Goal: Information Seeking & Learning: Learn about a topic

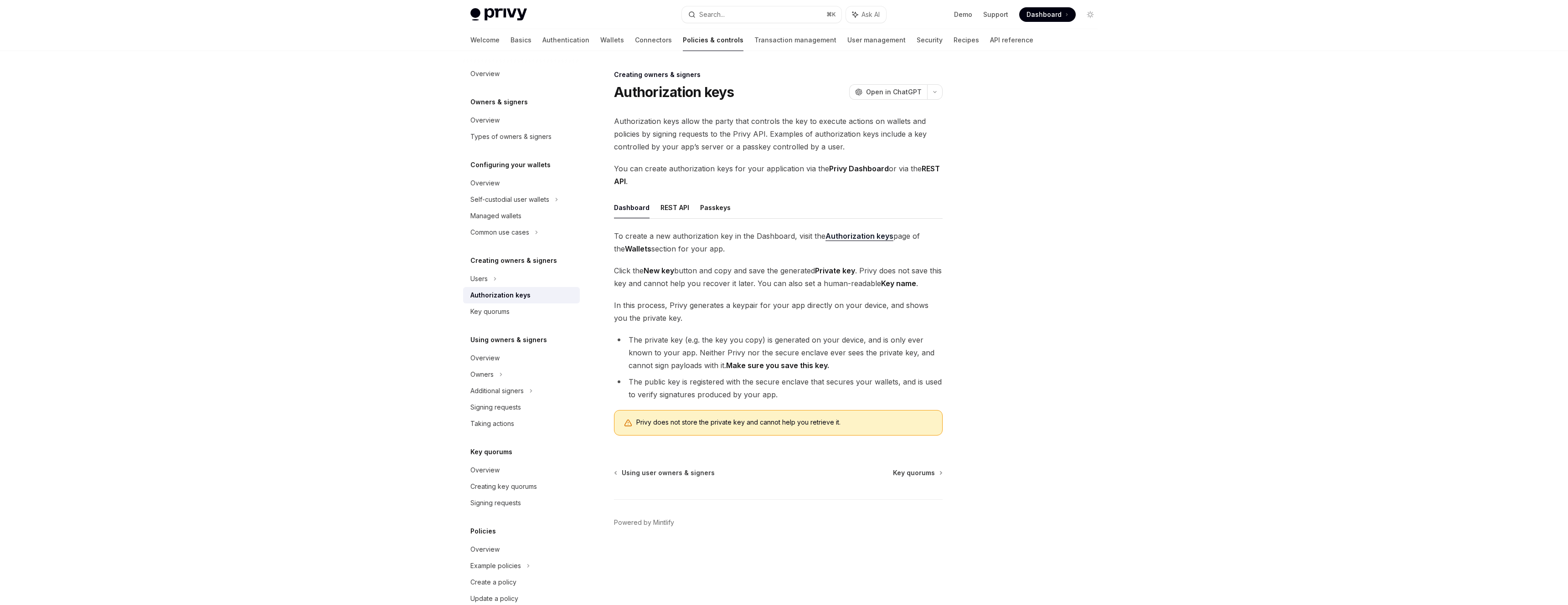
type textarea "*"
click at [782, 306] on span "In this process, Privy generates a keypair for your app directly on your device…" at bounding box center [778, 311] width 329 height 26
click at [839, 336] on li "The private key (e.g. the key you copy) is generated on your device, and is onl…" at bounding box center [778, 352] width 329 height 38
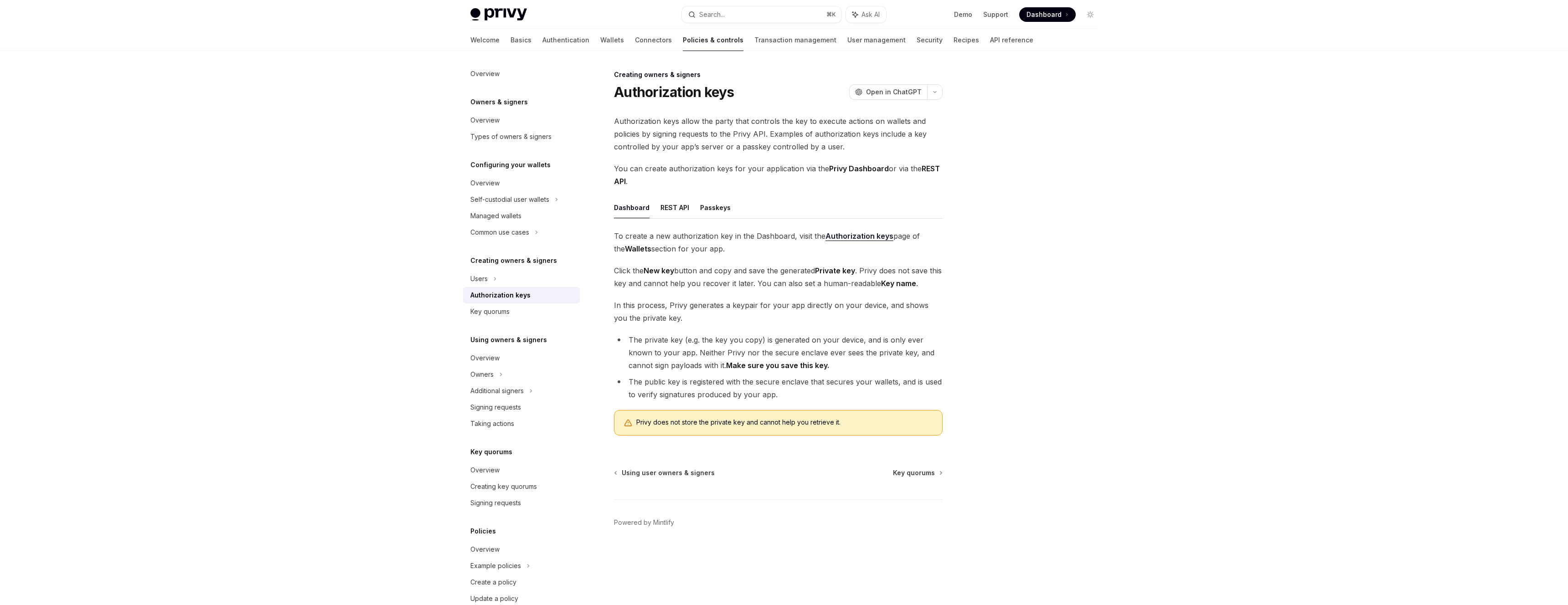
click at [807, 386] on li "The public key is registered with the secure enclave that secures your wallets,…" at bounding box center [778, 388] width 329 height 26
click at [858, 386] on li "The public key is registered with the secure enclave that secures your wallets,…" at bounding box center [778, 388] width 329 height 26
click at [694, 209] on ul "Dashboard REST API Passkeys" at bounding box center [778, 208] width 329 height 22
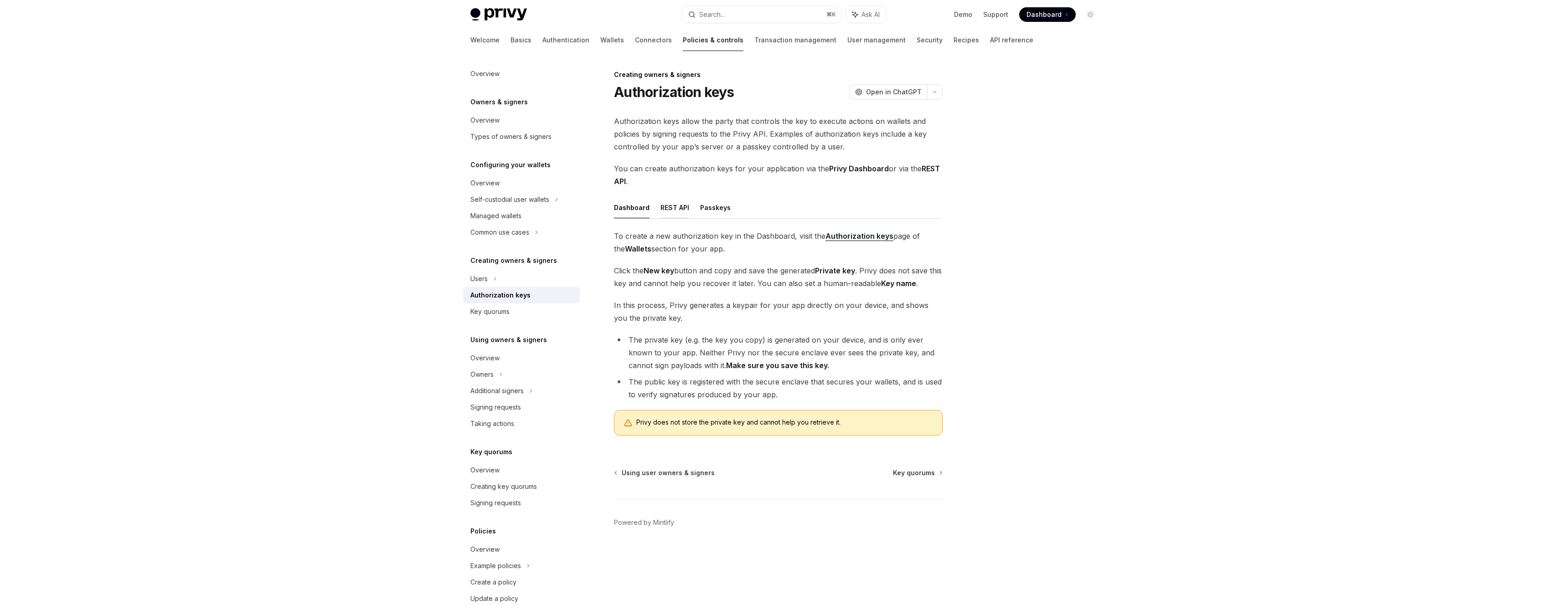
click at [683, 209] on button "REST API" at bounding box center [674, 207] width 28 height 21
type textarea "*"
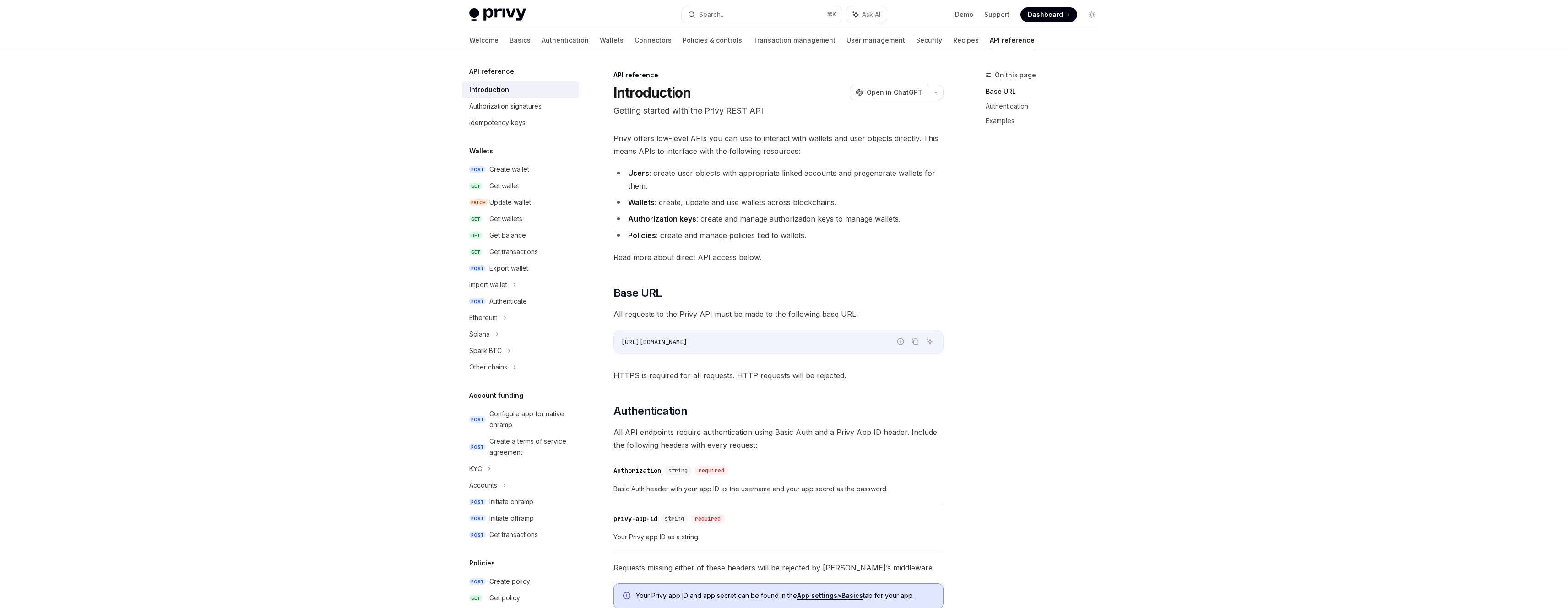
click at [741, 340] on code "[URL][DOMAIN_NAME]" at bounding box center [778, 342] width 314 height 11
click at [927, 404] on h2 "​ Authentication" at bounding box center [778, 411] width 330 height 15
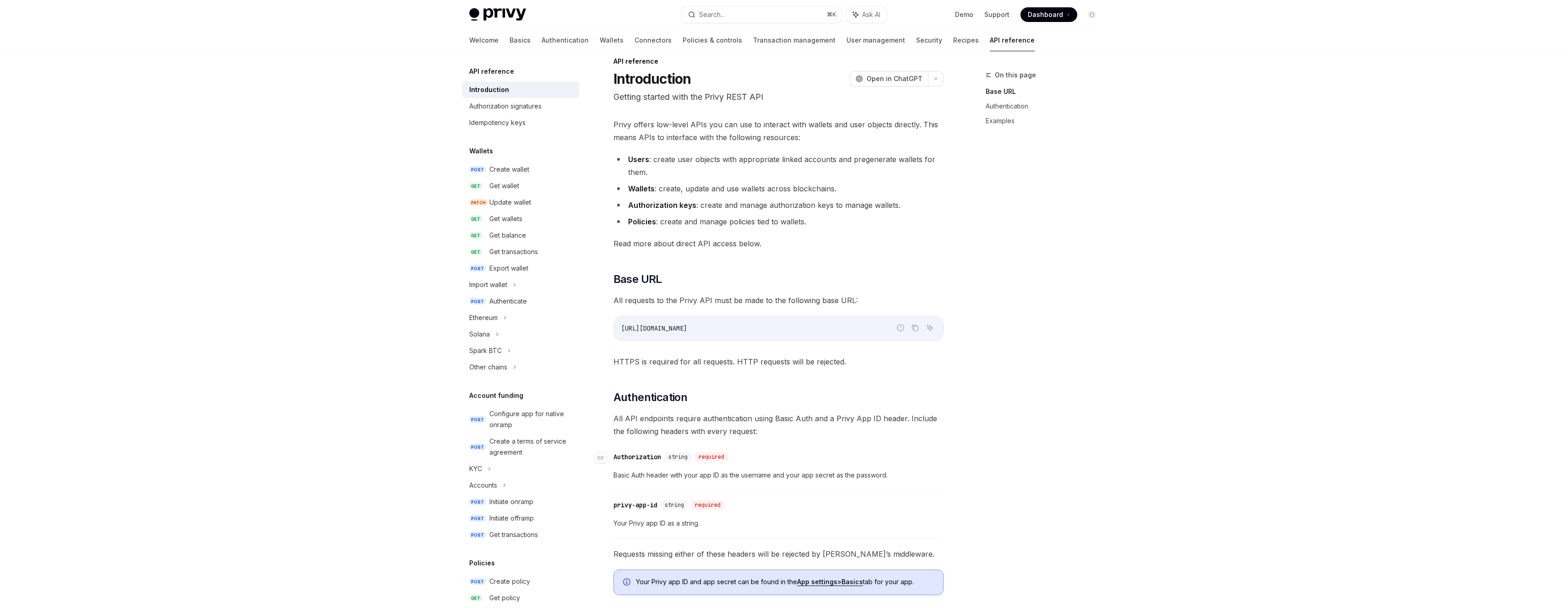
scroll to position [17, 0]
click at [692, 359] on span "HTTPS is required for all requests. HTTP requests will be rejected." at bounding box center [778, 359] width 330 height 13
drag, startPoint x: 692, startPoint y: 359, endPoint x: 878, endPoint y: 397, distance: 189.8
click at [692, 359] on span "HTTPS is required for all requests. HTTP requests will be rejected." at bounding box center [778, 359] width 330 height 13
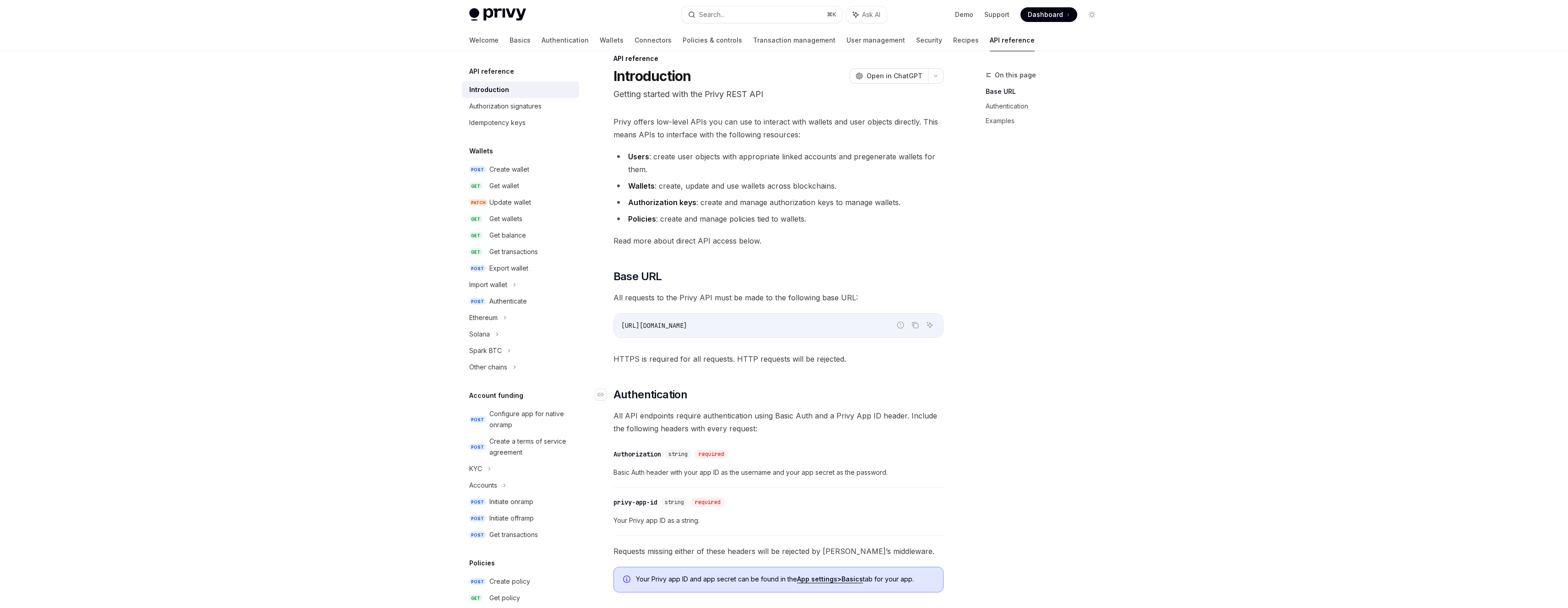
click at [880, 397] on h2 "​ Authentication" at bounding box center [778, 394] width 330 height 15
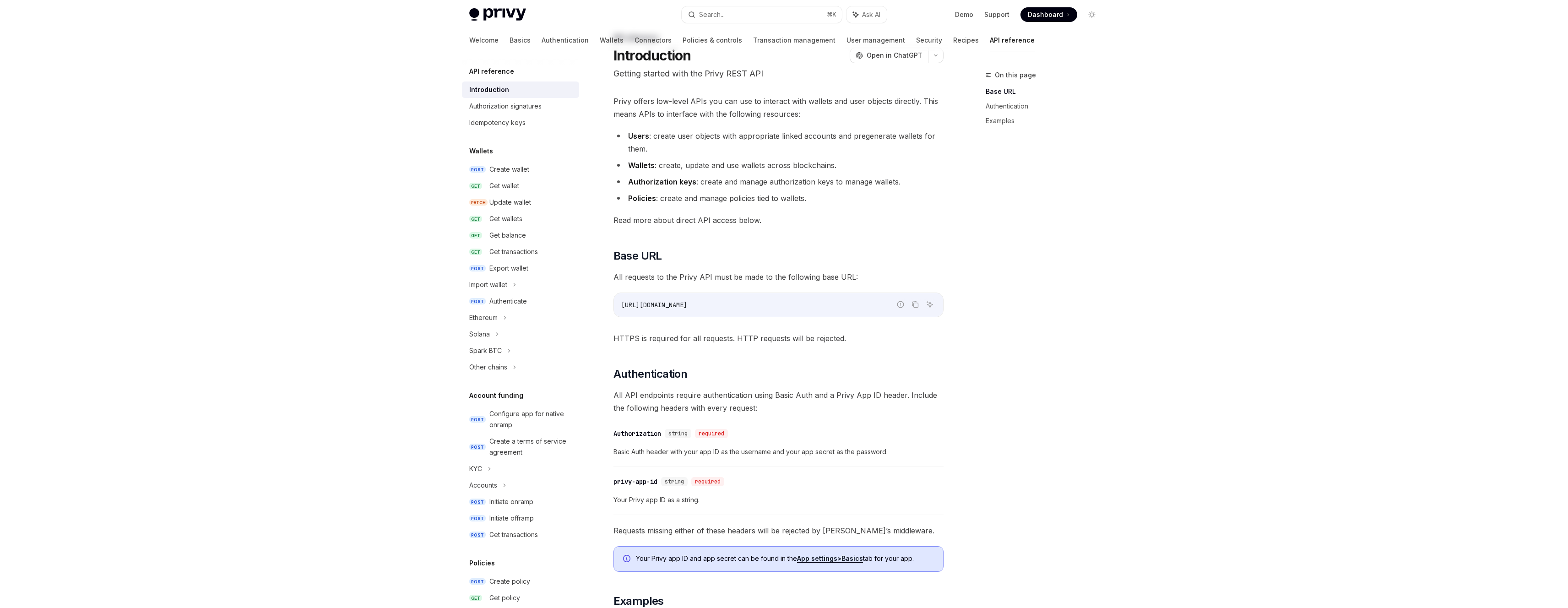
scroll to position [38, 0]
click at [736, 344] on span "HTTPS is required for all requests. HTTP requests will be rejected." at bounding box center [778, 338] width 330 height 13
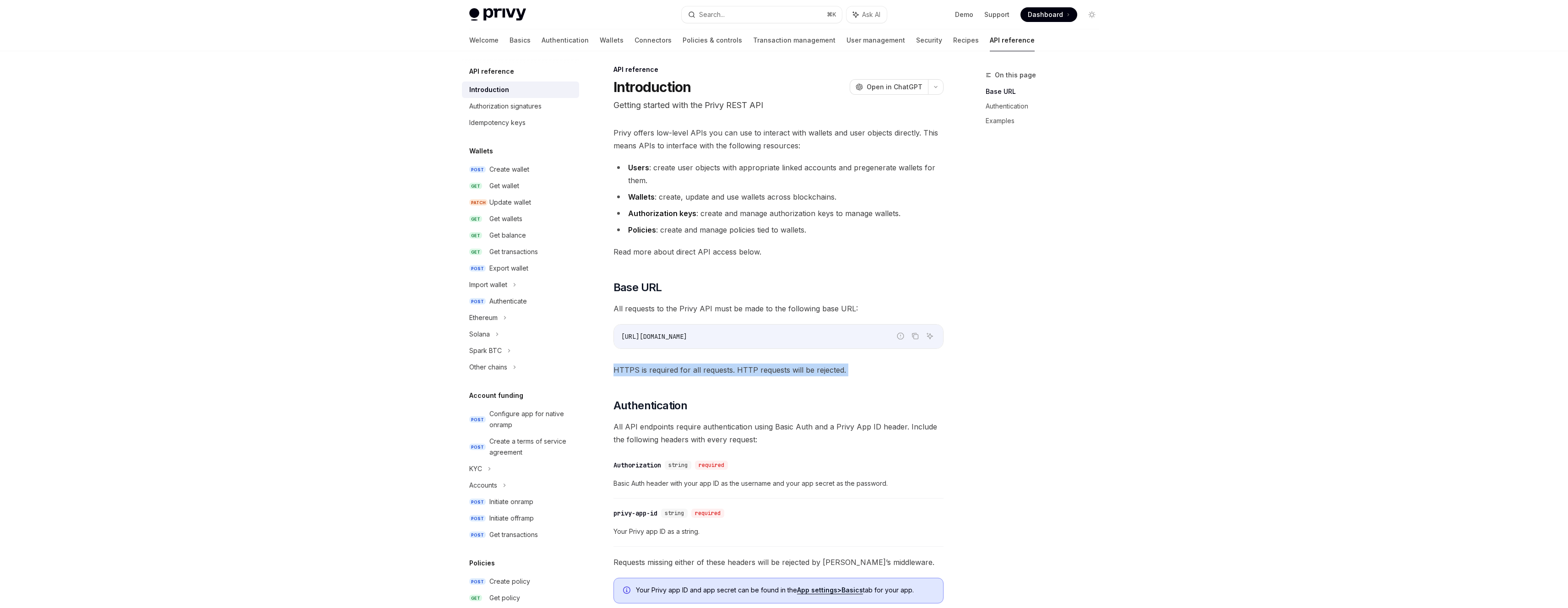
scroll to position [0, 0]
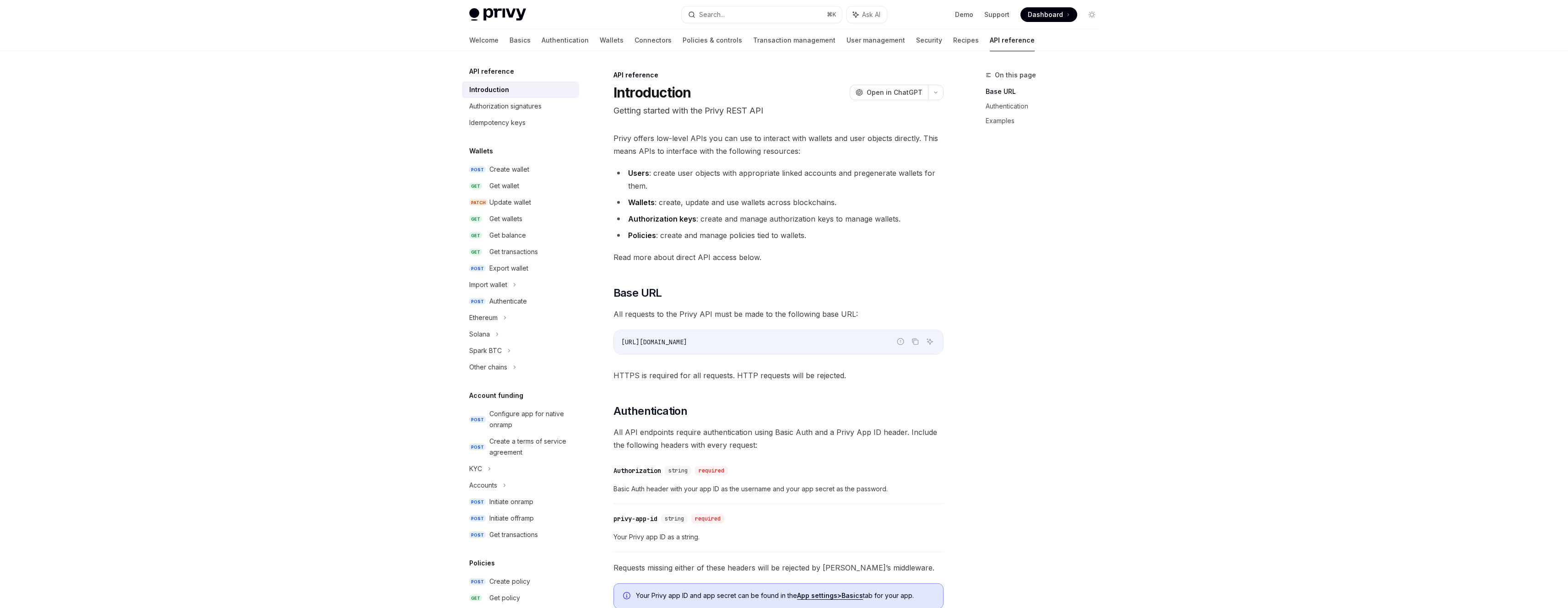
click at [686, 341] on span "[URL][DOMAIN_NAME]" at bounding box center [654, 342] width 66 height 8
click at [729, 371] on span "HTTPS is required for all requests. HTTP requests will be rejected." at bounding box center [778, 376] width 330 height 13
click at [693, 330] on div "Report incorrect code Copy Ask AI [URL][DOMAIN_NAME]" at bounding box center [778, 342] width 330 height 25
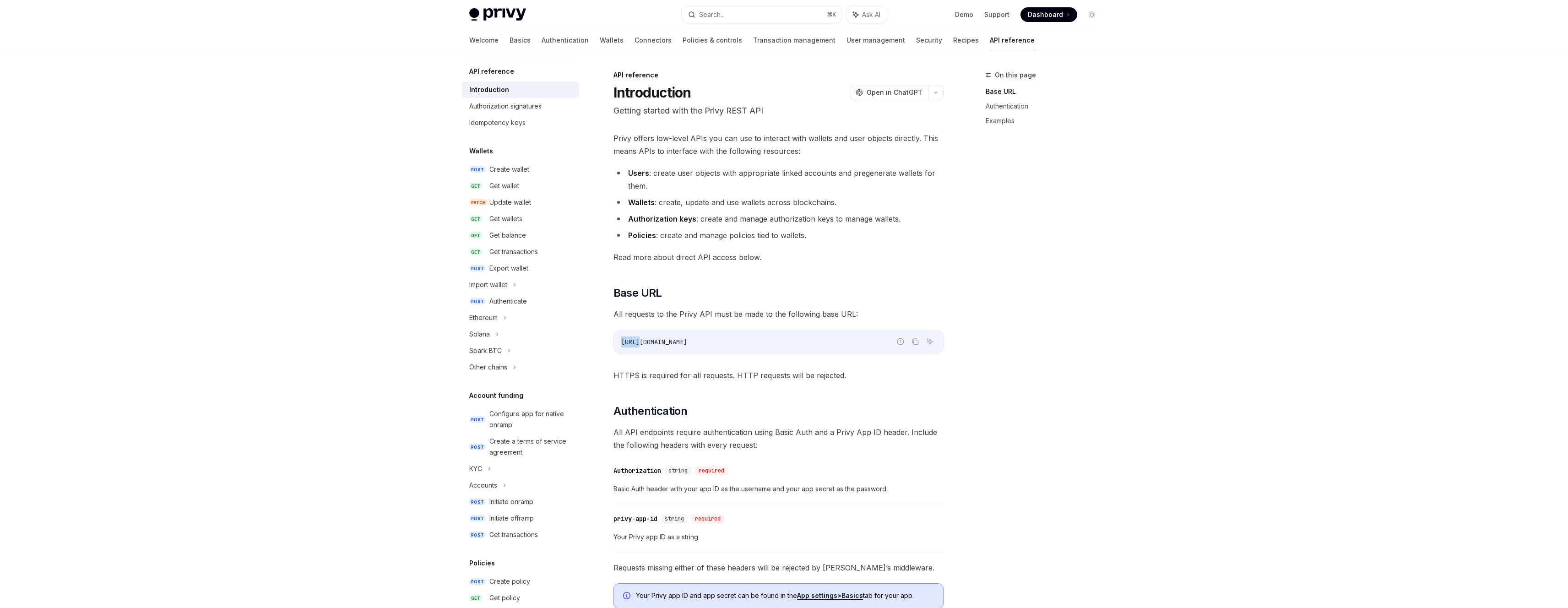
click at [693, 330] on div "[URL][DOMAIN_NAME]" at bounding box center [778, 342] width 329 height 24
click at [696, 316] on span "All requests to the Privy API must be made to the following base URL:" at bounding box center [778, 314] width 330 height 13
drag, startPoint x: 696, startPoint y: 316, endPoint x: 757, endPoint y: 365, distance: 78.2
click at [697, 316] on span "All requests to the Privy API must be made to the following base URL:" at bounding box center [778, 314] width 330 height 13
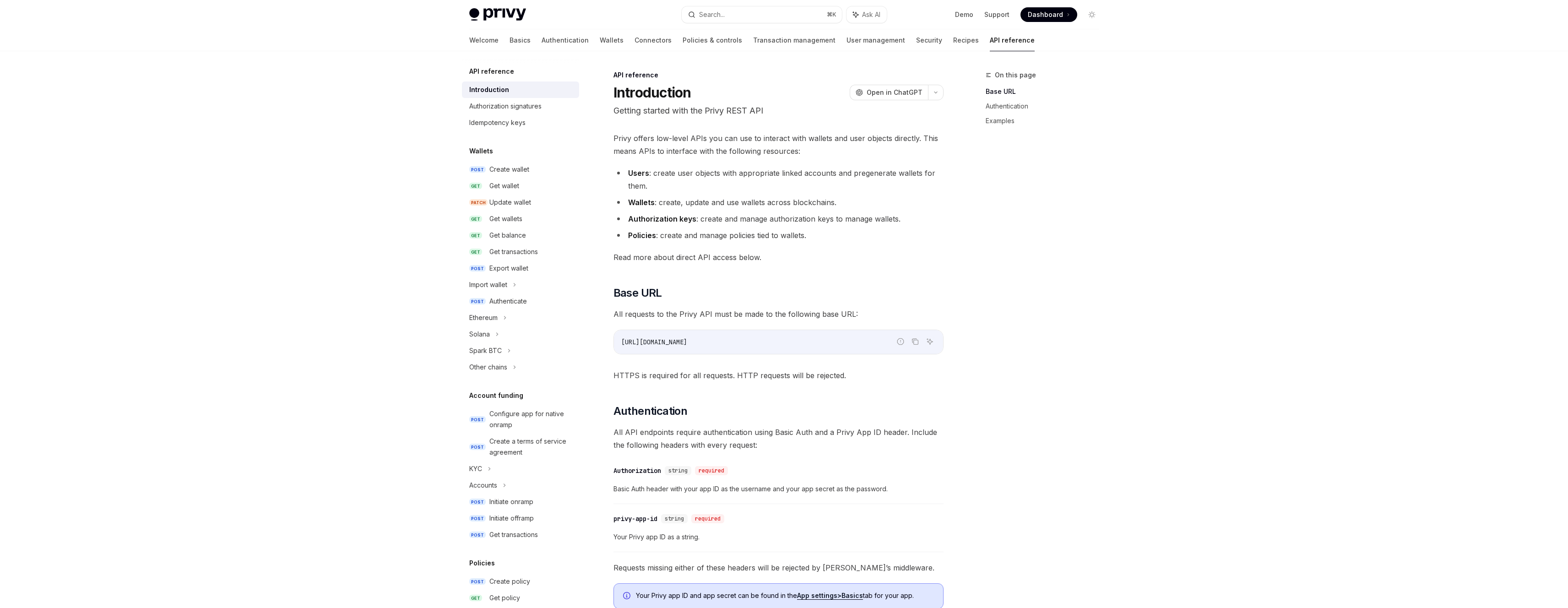
click at [787, 395] on div "Privy offers low-level APIs you can use to interact with wallets and user objec…" at bounding box center [778, 483] width 330 height 702
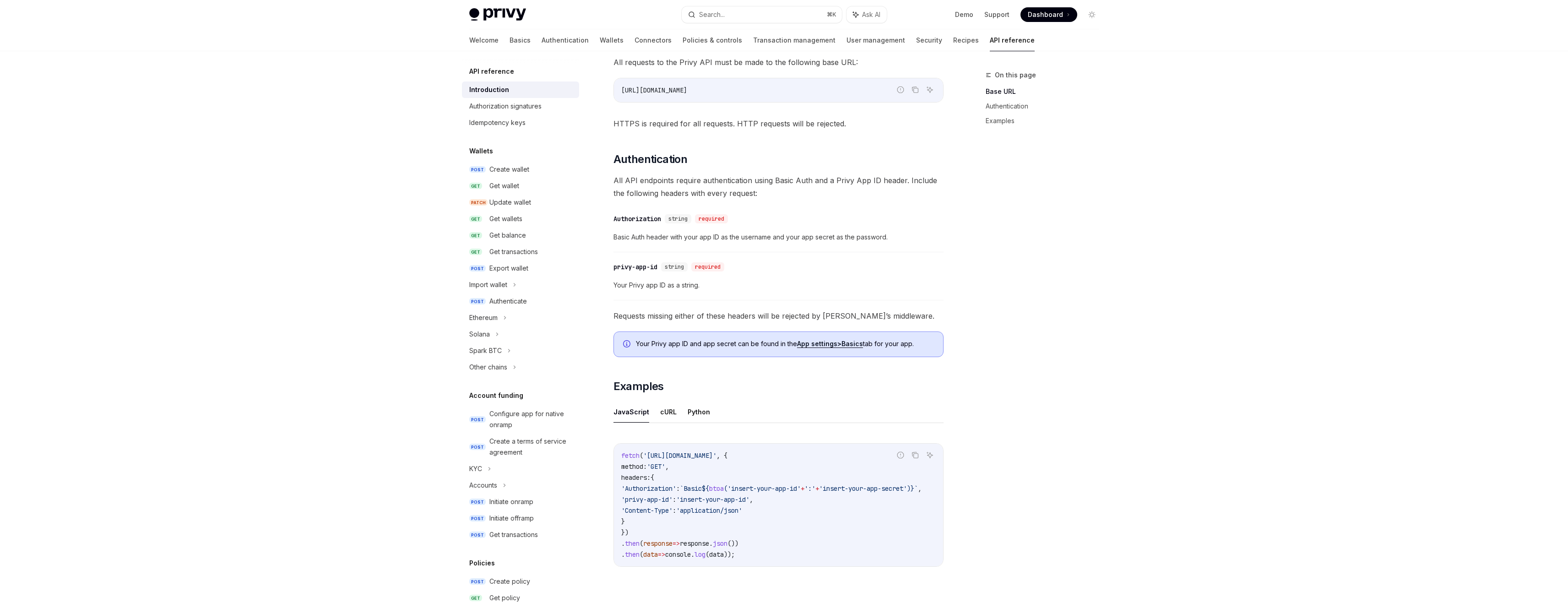
scroll to position [250, 0]
click at [730, 236] on span "Basic Auth header with your app ID as the username and your app secret as the p…" at bounding box center [778, 239] width 330 height 11
click at [935, 237] on span "Basic Auth header with your app ID as the username and your app secret as the p…" at bounding box center [778, 239] width 330 height 11
type textarea "*"
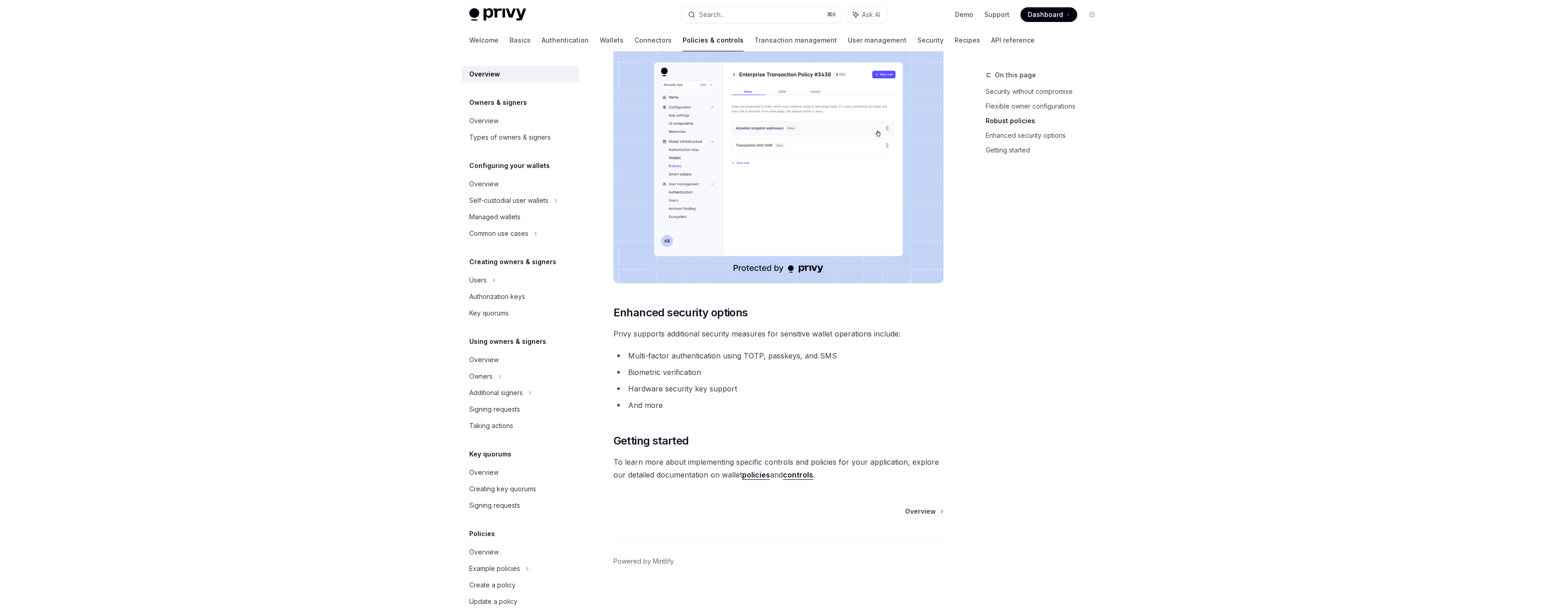
scroll to position [554, 0]
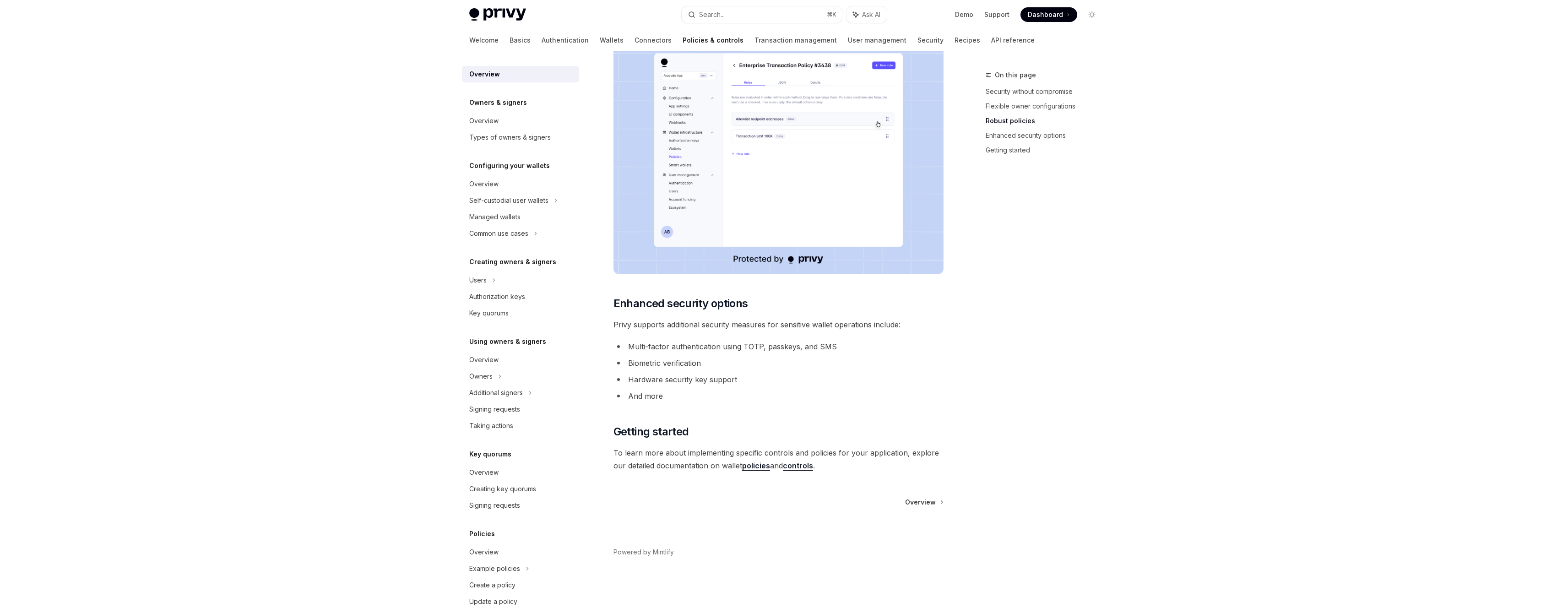
click at [763, 468] on link "policies" at bounding box center [756, 466] width 28 height 10
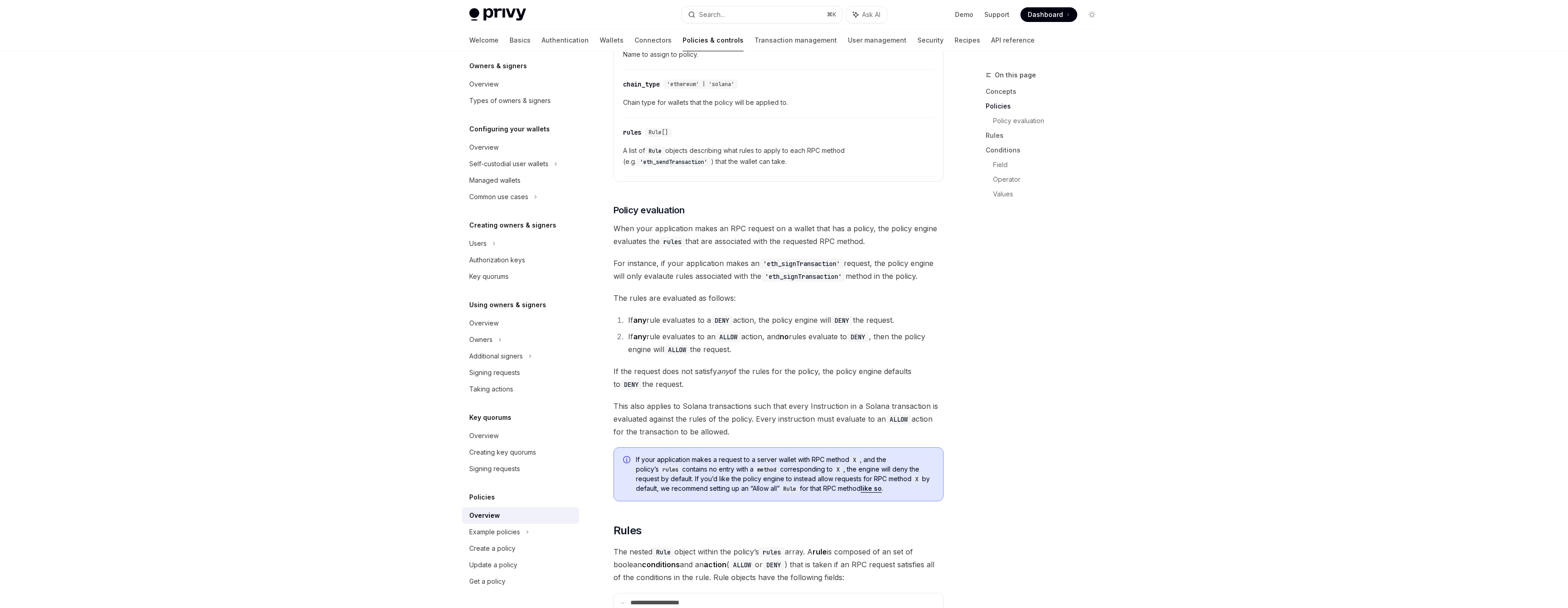
scroll to position [911, 0]
click at [769, 455] on span "If your application makes a request to a server wallet with RPC method X , and …" at bounding box center [784, 474] width 298 height 38
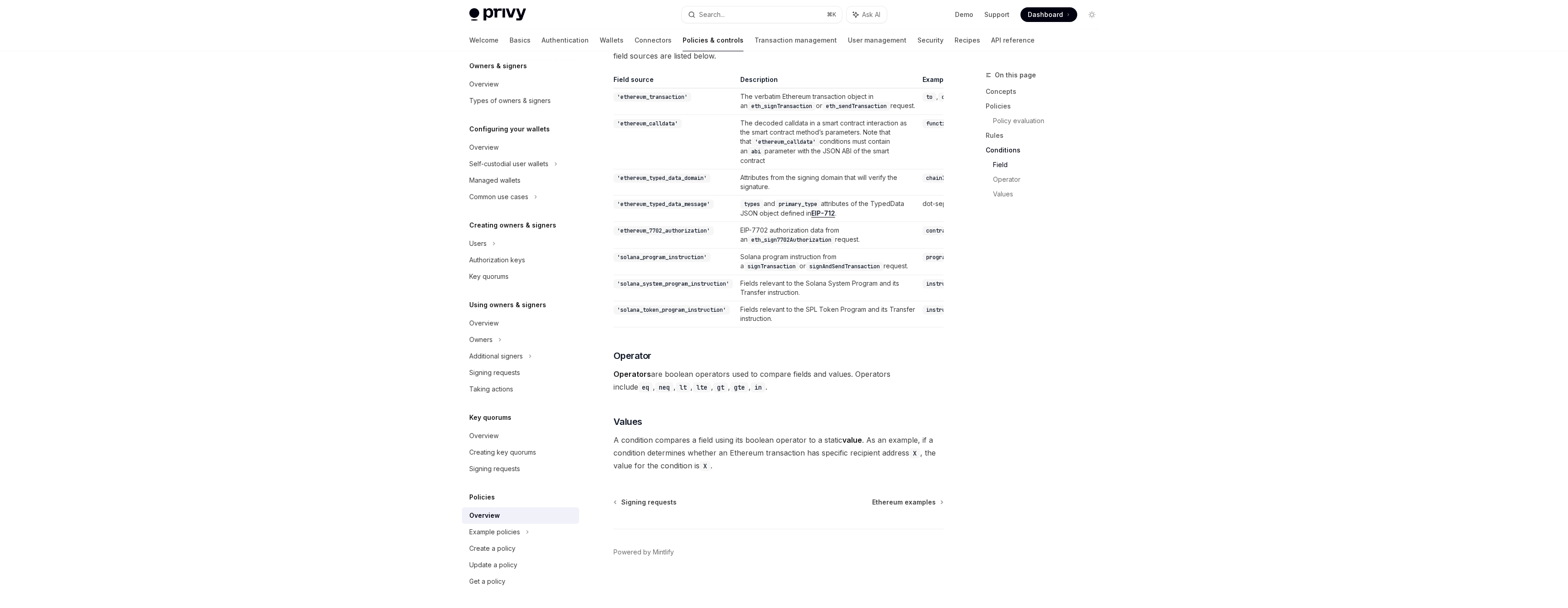
scroll to position [2522, 0]
type textarea "*"
